Goal: Information Seeking & Learning: Learn about a topic

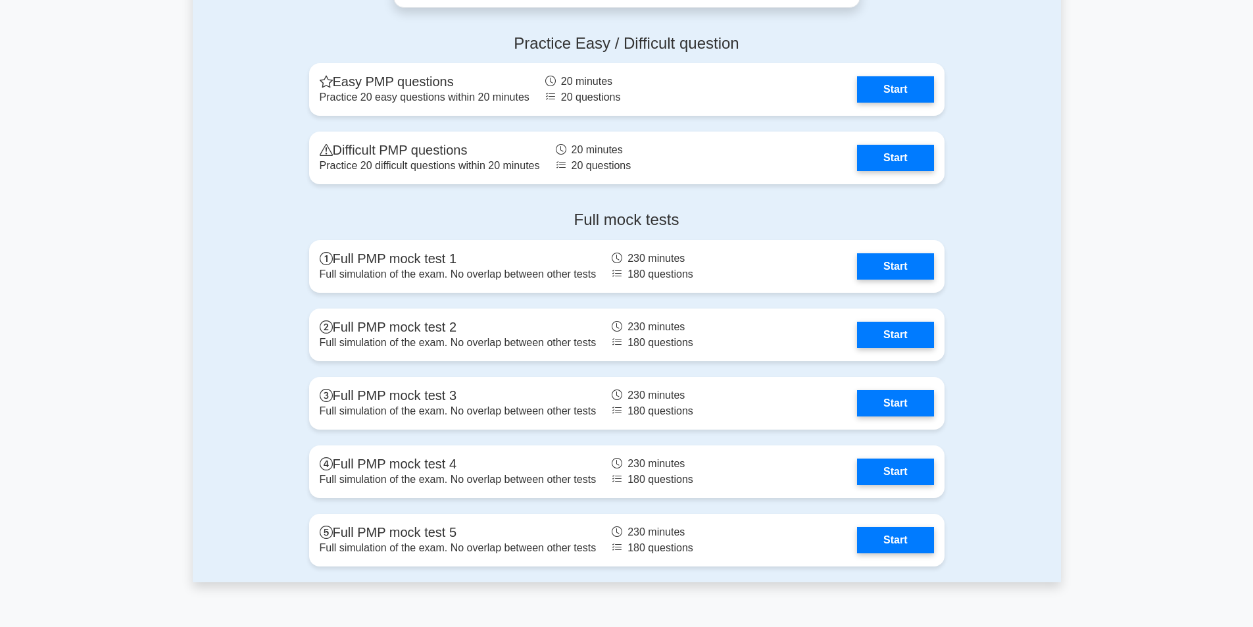
scroll to position [3618, 0]
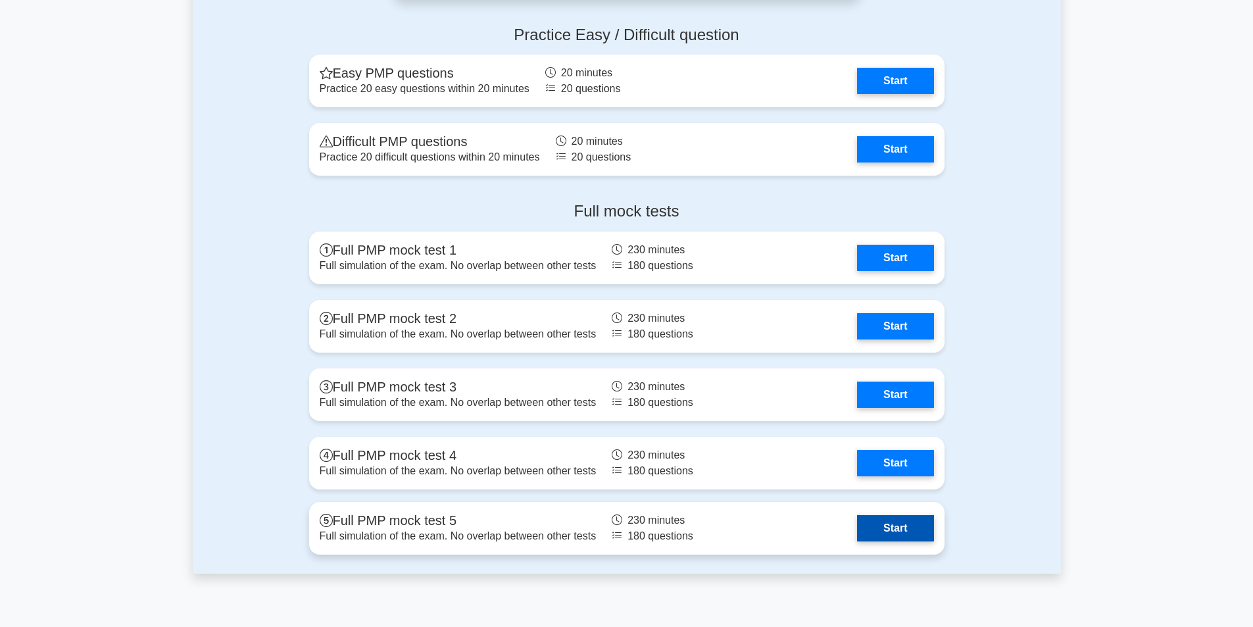
click at [866, 515] on link "Start" at bounding box center [895, 528] width 76 height 26
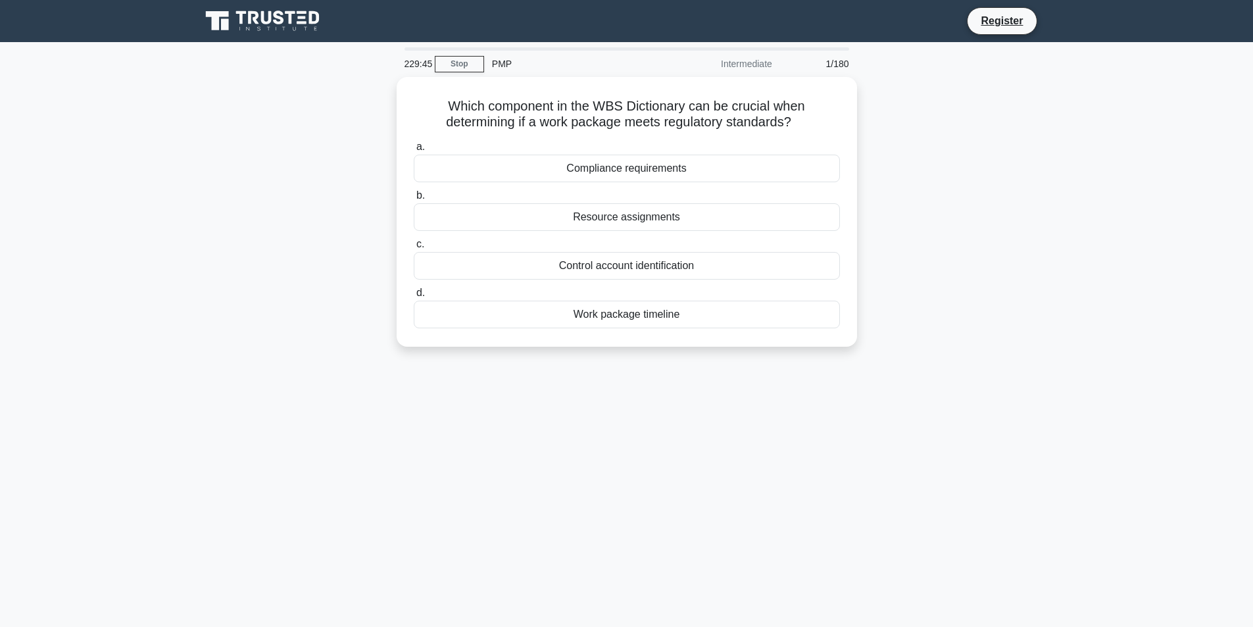
click at [212, 11] on icon at bounding box center [264, 21] width 126 height 25
